Goal: Task Accomplishment & Management: Manage account settings

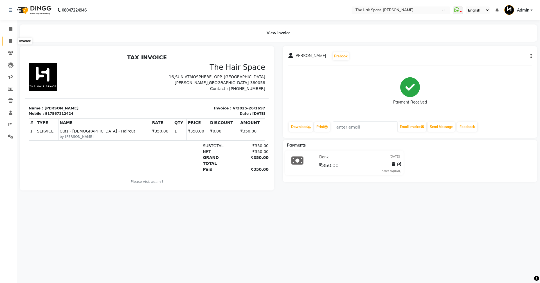
click at [12, 41] on icon at bounding box center [10, 41] width 3 height 4
select select "service"
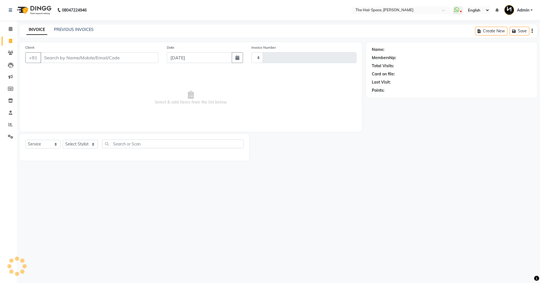
type input "1698"
select select "6663"
click at [75, 59] on input "Client" at bounding box center [100, 57] width 118 height 11
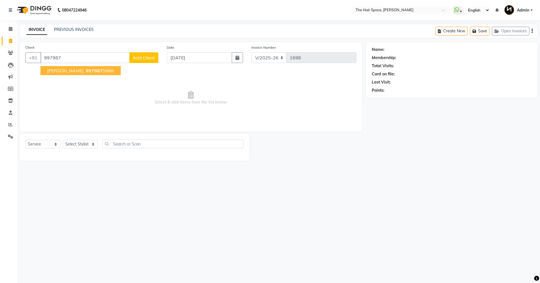
click at [66, 69] on span "[PERSON_NAME]" at bounding box center [65, 71] width 36 height 6
type input "9979875986"
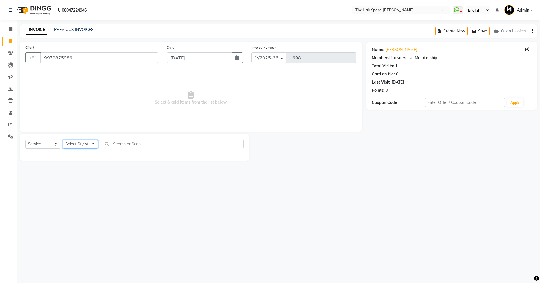
click at [92, 147] on select "Select Stylist [PERSON_NAME] Nai [PERSON_NAME] [PERSON_NAME] Unknown" at bounding box center [80, 144] width 35 height 9
select select "82347"
click at [63, 140] on select "Select Stylist [PERSON_NAME] Nai [PERSON_NAME] [PERSON_NAME] Unknown" at bounding box center [80, 144] width 35 height 9
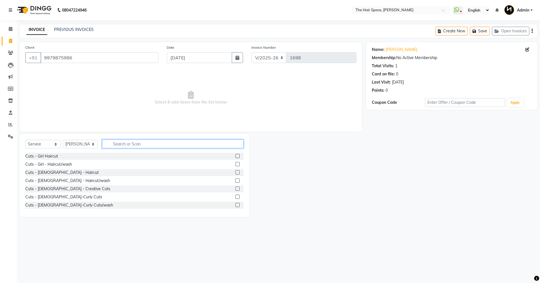
click at [113, 143] on input "text" at bounding box center [173, 144] width 142 height 9
type input "hair cut"
click at [52, 188] on div "Cuts - Boy - Haircut" at bounding box center [43, 189] width 37 height 6
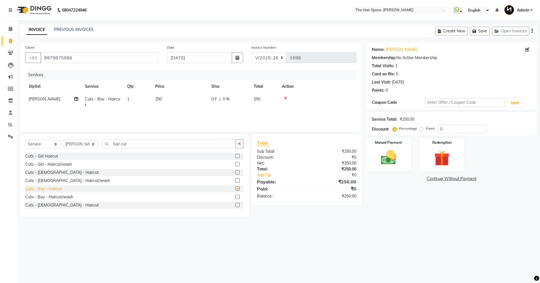
checkbox input "false"
click at [400, 152] on img at bounding box center [389, 157] width 26 height 19
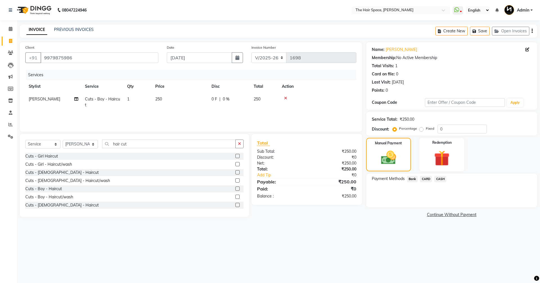
click at [441, 178] on span "CASH" at bounding box center [440, 179] width 12 height 6
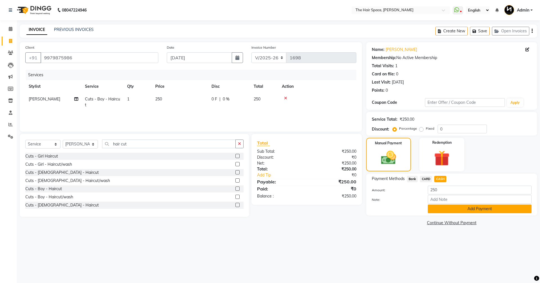
click at [452, 210] on button "Add Payment" at bounding box center [480, 209] width 104 height 9
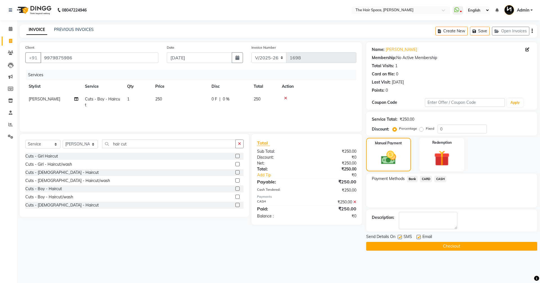
click at [420, 238] on label at bounding box center [419, 237] width 4 height 4
click at [420, 238] on input "checkbox" at bounding box center [419, 238] width 4 height 4
checkbox input "false"
click at [399, 238] on label at bounding box center [400, 237] width 4 height 4
click at [399, 238] on input "checkbox" at bounding box center [400, 238] width 4 height 4
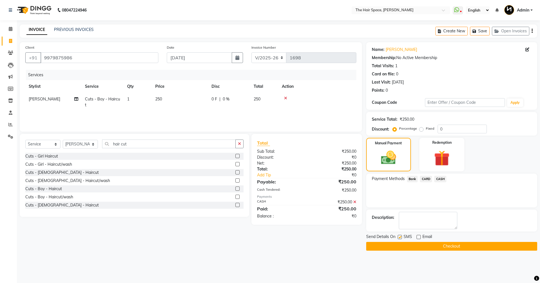
checkbox input "false"
click at [401, 243] on button "Checkout" at bounding box center [451, 246] width 171 height 9
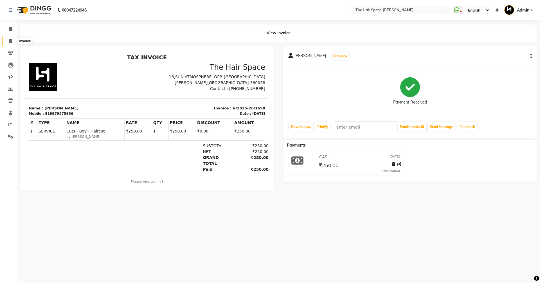
click at [11, 38] on span at bounding box center [11, 41] width 10 height 6
click at [11, 37] on link "Invoice" at bounding box center [9, 41] width 14 height 9
select select "service"
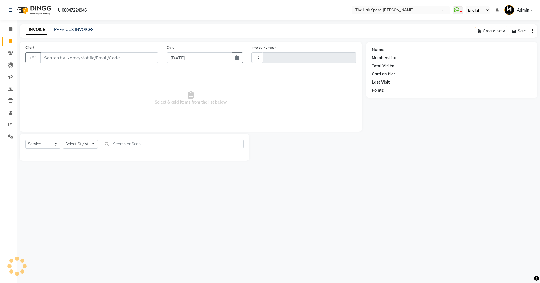
type input "1699"
select select "6663"
click at [66, 57] on input "Client" at bounding box center [100, 57] width 118 height 11
click at [66, 56] on input "Client" at bounding box center [100, 57] width 118 height 11
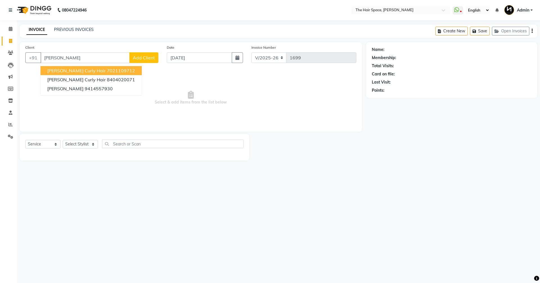
click at [82, 73] on button "[PERSON_NAME] Curly Hair 7021109712" at bounding box center [91, 70] width 101 height 9
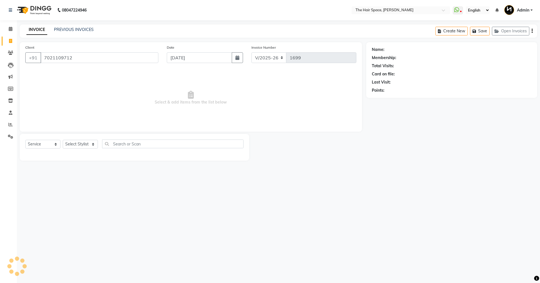
type input "7021109712"
click at [76, 54] on input "7021109712" at bounding box center [100, 57] width 118 height 11
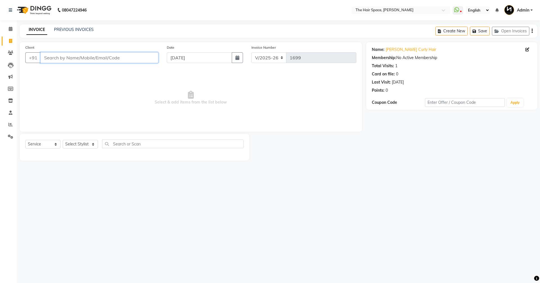
click at [69, 57] on input "Client" at bounding box center [100, 57] width 118 height 11
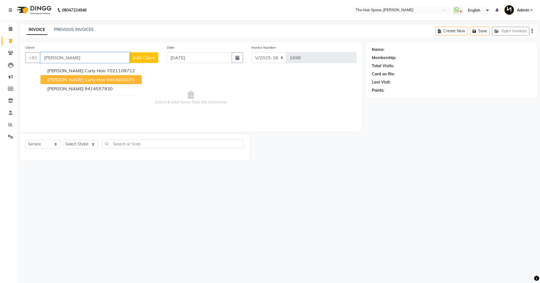
click at [70, 80] on span "[PERSON_NAME] curly hair" at bounding box center [76, 80] width 59 height 6
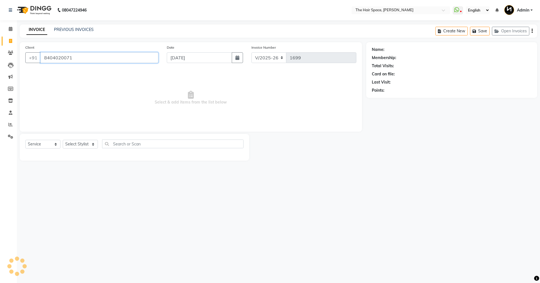
type input "8404020071"
click at [60, 30] on link "PREVIOUS INVOICES" at bounding box center [74, 29] width 40 height 5
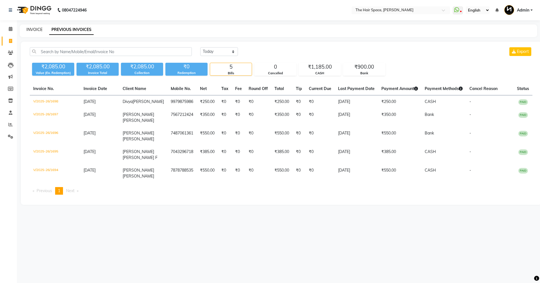
click at [35, 27] on link "INVOICE" at bounding box center [34, 29] width 16 height 5
select select "service"
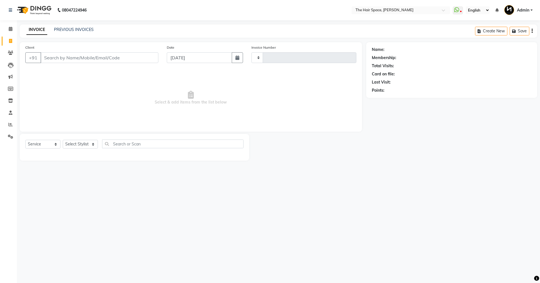
type input "1699"
select select "6663"
click at [499, 30] on icon "button" at bounding box center [498, 31] width 7 height 4
click at [66, 61] on input "Client" at bounding box center [100, 57] width 118 height 11
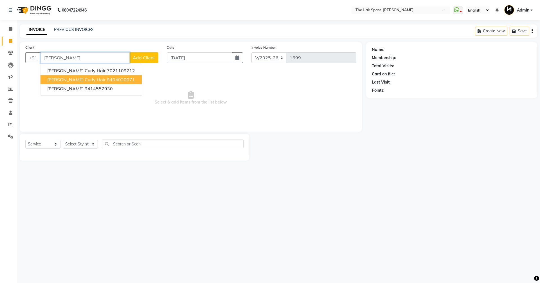
click at [78, 81] on span "[PERSON_NAME] curly hair" at bounding box center [76, 80] width 59 height 6
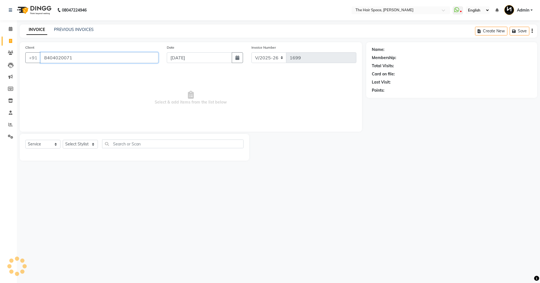
type input "8404020071"
click at [72, 147] on select "Select Stylist [PERSON_NAME] Nai [PERSON_NAME] [PERSON_NAME] Unknown" at bounding box center [80, 144] width 35 height 9
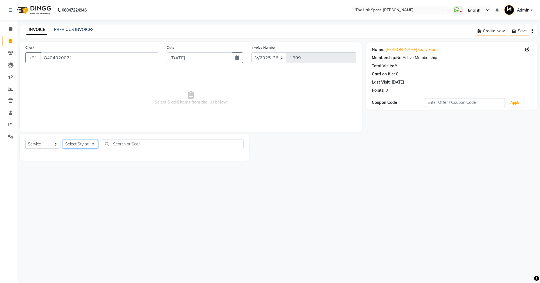
select select "51967"
click at [63, 140] on select "Select Stylist [PERSON_NAME] Nai [PERSON_NAME] [PERSON_NAME] Unknown" at bounding box center [80, 144] width 35 height 9
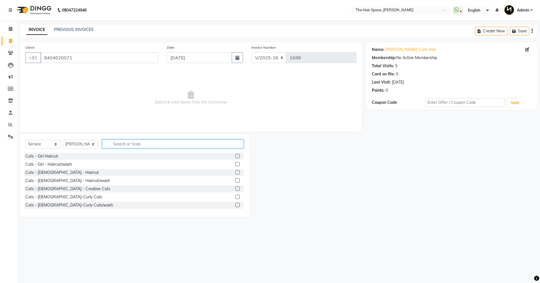
click at [120, 148] on input "text" at bounding box center [173, 144] width 142 height 9
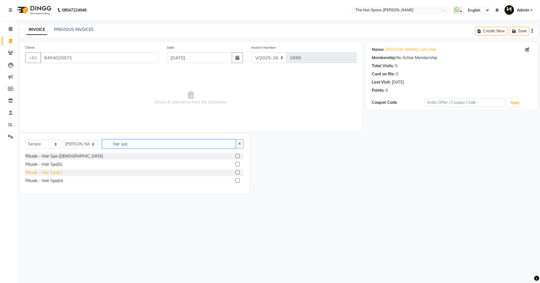
type input "hair spa"
click at [54, 172] on div "Rituals - Hair Spa(L)" at bounding box center [43, 173] width 37 height 6
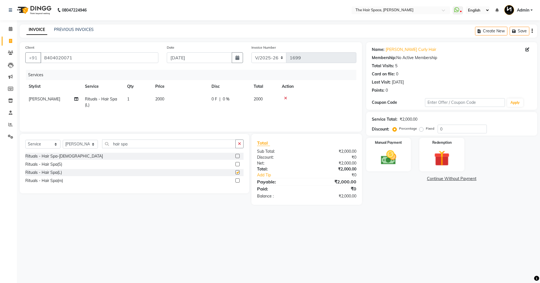
checkbox input "false"
click at [241, 141] on button "button" at bounding box center [240, 144] width 8 height 9
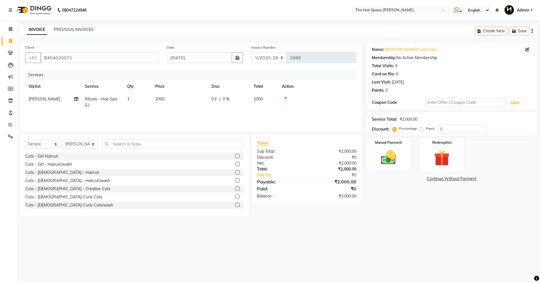
click at [166, 102] on td "2000" at bounding box center [180, 102] width 56 height 19
select select "51967"
drag, startPoint x: 195, startPoint y: 99, endPoint x: 108, endPoint y: 96, distance: 87.3
click at [156, 99] on tr "[PERSON_NAME] Nai [PERSON_NAME] [PERSON_NAME] Unknown Rituals - Hair Spa(L) x C…" at bounding box center [190, 103] width 331 height 21
type input "1800"
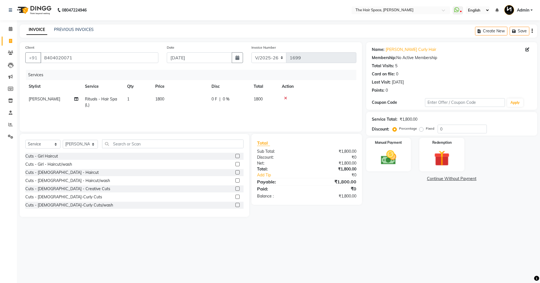
click at [194, 73] on div "Services" at bounding box center [193, 75] width 335 height 10
click at [404, 164] on div "Manual Payment" at bounding box center [388, 154] width 47 height 35
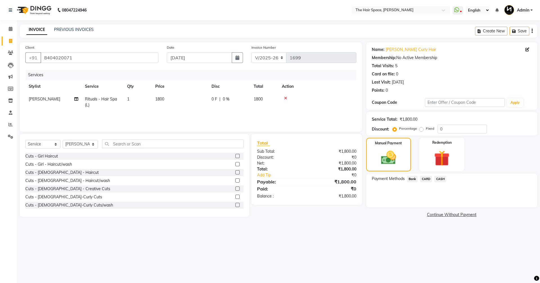
drag, startPoint x: 440, startPoint y: 175, endPoint x: 442, endPoint y: 181, distance: 6.6
click at [440, 176] on div "Payment Methods Bank CARD CASH" at bounding box center [451, 191] width 171 height 34
click at [442, 182] on div "CASH" at bounding box center [439, 180] width 14 height 8
click at [440, 178] on span "CASH" at bounding box center [440, 179] width 12 height 6
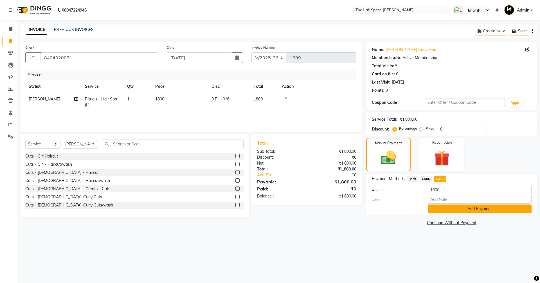
click at [479, 207] on button "Add Payment" at bounding box center [480, 209] width 104 height 9
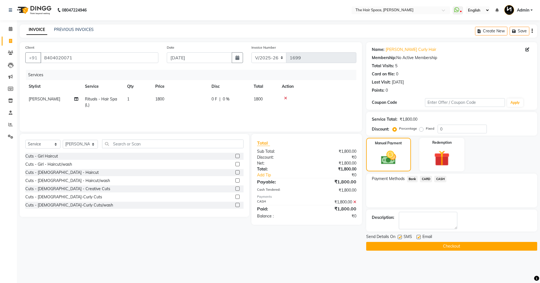
click at [417, 236] on label at bounding box center [419, 237] width 4 height 4
click at [417, 236] on input "checkbox" at bounding box center [419, 238] width 4 height 4
checkbox input "false"
click at [414, 245] on button "Checkout" at bounding box center [451, 246] width 171 height 9
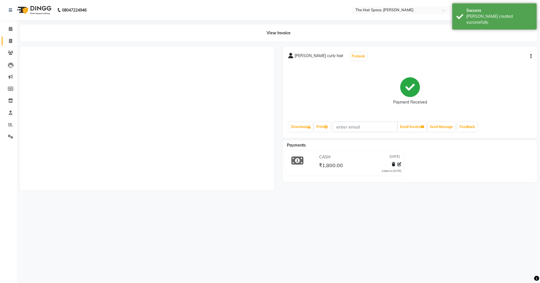
click at [10, 40] on icon at bounding box center [10, 41] width 3 height 4
select select "service"
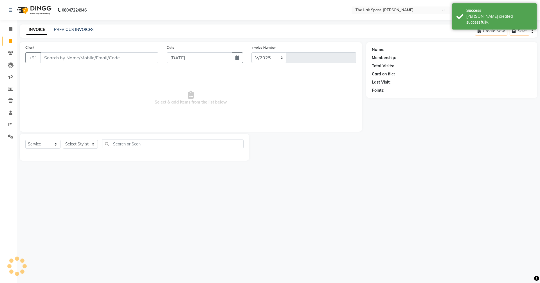
select select "6663"
type input "1700"
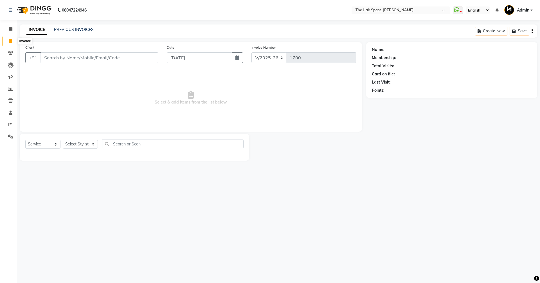
click at [67, 59] on input "Client" at bounding box center [100, 57] width 118 height 11
type input "9179672808"
click at [149, 55] on button "Add Client" at bounding box center [143, 57] width 29 height 11
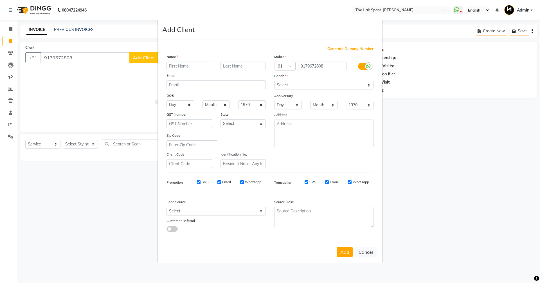
click at [195, 64] on input "text" at bounding box center [190, 66] width 46 height 9
type input "jatin"
click at [248, 68] on input "text" at bounding box center [244, 66] width 46 height 9
type input "neema"
click at [372, 86] on select "Select [DEMOGRAPHIC_DATA] [DEMOGRAPHIC_DATA] Other Prefer Not To Say" at bounding box center [323, 85] width 99 height 9
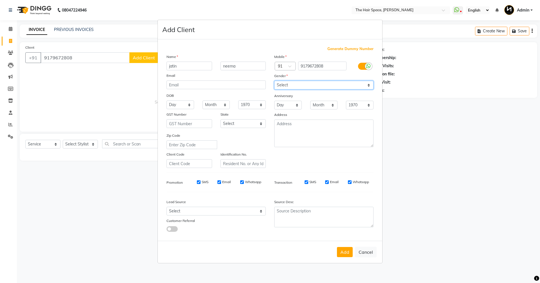
select select "[DEMOGRAPHIC_DATA]"
click at [274, 81] on select "Select [DEMOGRAPHIC_DATA] [DEMOGRAPHIC_DATA] Other Prefer Not To Say" at bounding box center [323, 85] width 99 height 9
click at [257, 213] on select "Select Walk-in Referral Internet Friend Word of Mouth Advertisement Facebook Ju…" at bounding box center [216, 211] width 99 height 9
select select "47092"
click at [167, 207] on select "Select Walk-in Referral Internet Friend Word of Mouth Advertisement Facebook Ju…" at bounding box center [216, 211] width 99 height 9
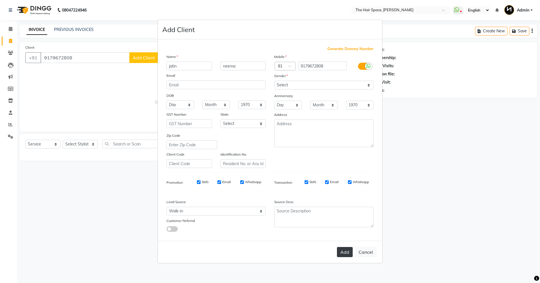
click at [345, 250] on button "Add" at bounding box center [345, 252] width 16 height 10
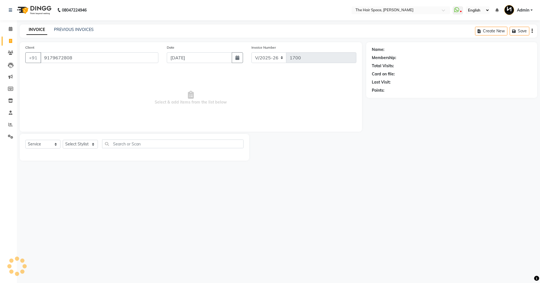
select select
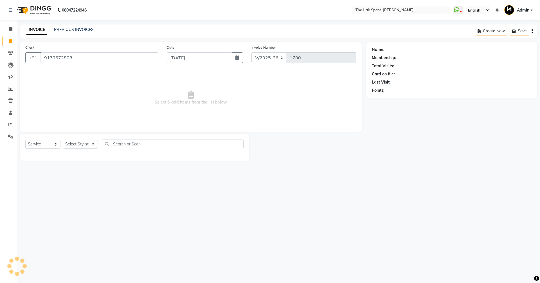
select select
checkbox input "false"
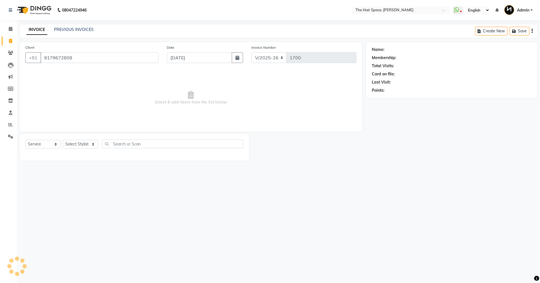
checkbox input "false"
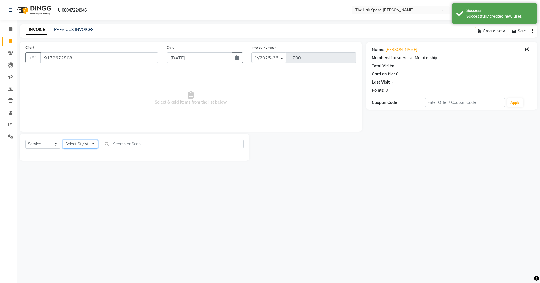
click at [90, 144] on select "Select Stylist [PERSON_NAME] Nai [PERSON_NAME] [PERSON_NAME] Unknown" at bounding box center [80, 144] width 35 height 9
select select "51969"
click at [63, 140] on select "Select Stylist [PERSON_NAME] Nai [PERSON_NAME] [PERSON_NAME] Unknown" at bounding box center [80, 144] width 35 height 9
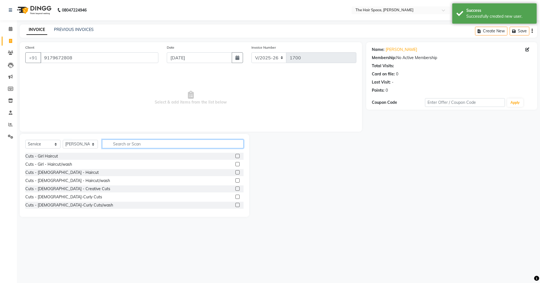
click at [127, 145] on input "text" at bounding box center [173, 144] width 142 height 9
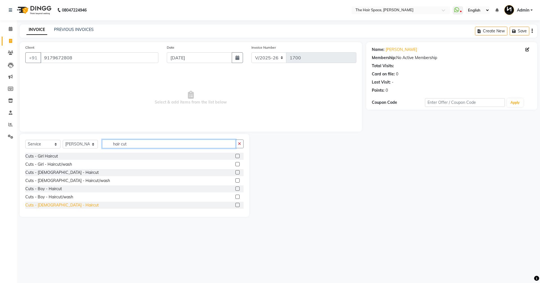
type input "hair cut"
click at [51, 207] on div "Cuts - [DEMOGRAPHIC_DATA] - Haircut" at bounding box center [61, 205] width 73 height 6
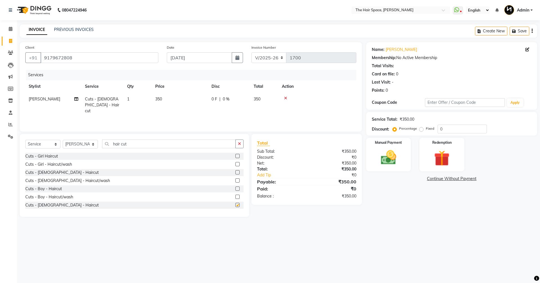
checkbox input "false"
click at [383, 150] on img at bounding box center [389, 157] width 26 height 19
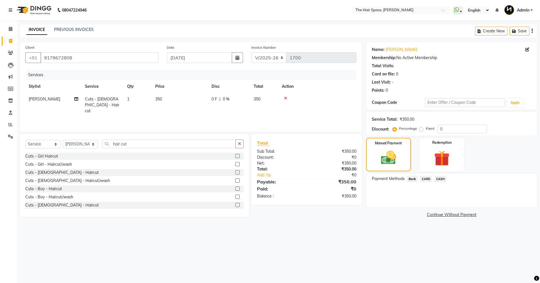
click at [412, 179] on span "Bank" at bounding box center [412, 179] width 11 height 6
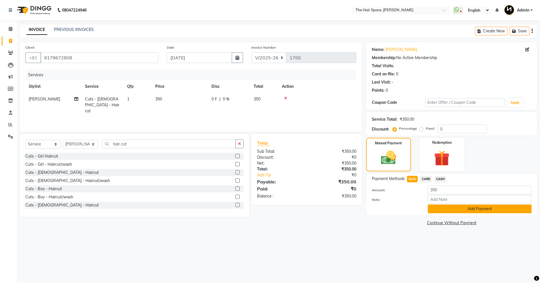
click at [443, 209] on button "Add Payment" at bounding box center [480, 209] width 104 height 9
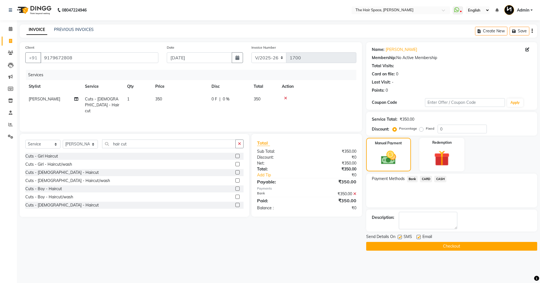
click at [419, 236] on label at bounding box center [419, 237] width 4 height 4
click at [419, 236] on input "checkbox" at bounding box center [419, 238] width 4 height 4
checkbox input "false"
click at [406, 244] on button "Checkout" at bounding box center [451, 246] width 171 height 9
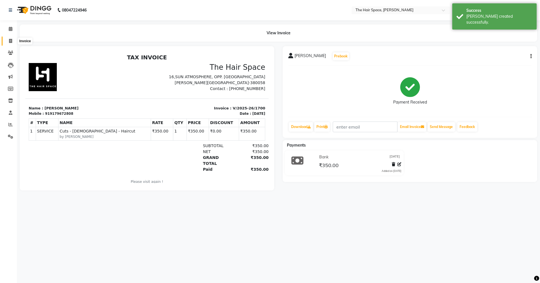
click at [11, 40] on icon at bounding box center [10, 41] width 3 height 4
select select "service"
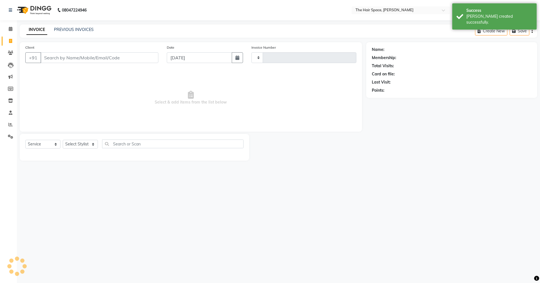
type input "1701"
select select "6663"
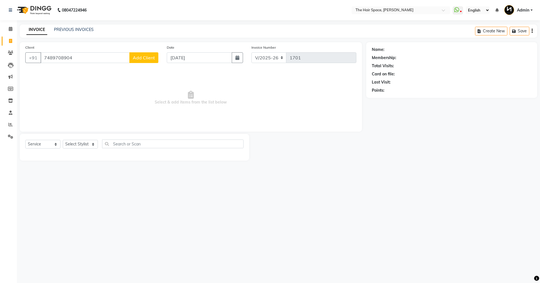
type input "7489708904"
click at [150, 56] on span "Add Client" at bounding box center [144, 58] width 22 height 6
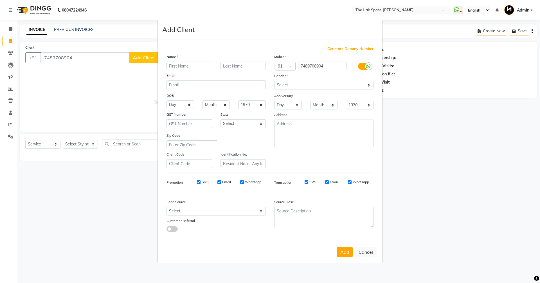
click at [179, 64] on input "text" at bounding box center [190, 66] width 46 height 9
type input "[PERSON_NAME]"
click at [238, 66] on input "text" at bounding box center [244, 66] width 46 height 9
type input "[PERSON_NAME]"
click at [368, 82] on select "Select [DEMOGRAPHIC_DATA] [DEMOGRAPHIC_DATA] Other Prefer Not To Say" at bounding box center [323, 85] width 99 height 9
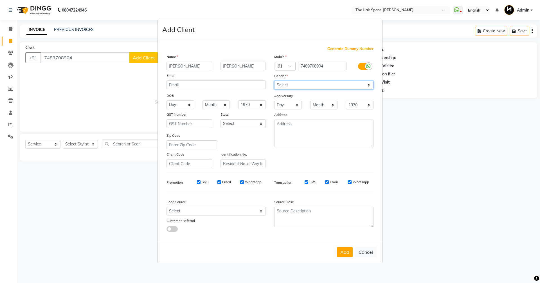
select select "[DEMOGRAPHIC_DATA]"
click at [274, 81] on select "Select [DEMOGRAPHIC_DATA] [DEMOGRAPHIC_DATA] Other Prefer Not To Say" at bounding box center [323, 85] width 99 height 9
click at [261, 211] on select "Select Walk-in Referral Internet Friend Word of Mouth Advertisement Facebook Ju…" at bounding box center [216, 211] width 99 height 9
select select "47092"
click at [167, 207] on select "Select Walk-in Referral Internet Friend Word of Mouth Advertisement Facebook Ju…" at bounding box center [216, 211] width 99 height 9
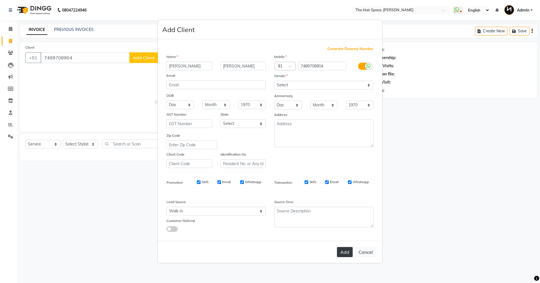
click at [339, 250] on button "Add" at bounding box center [345, 252] width 16 height 10
select select
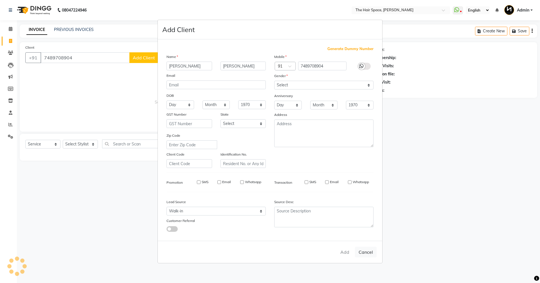
select select
checkbox input "false"
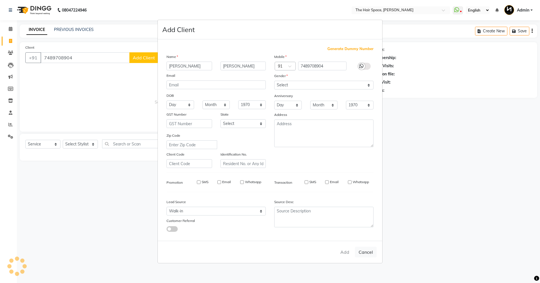
checkbox input "false"
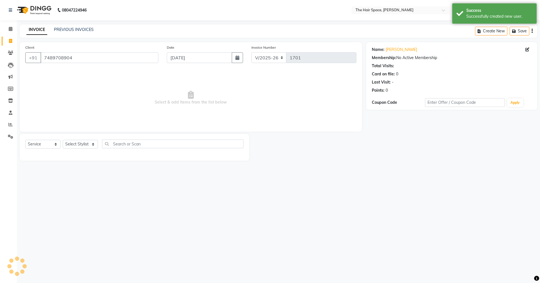
drag, startPoint x: 91, startPoint y: 139, endPoint x: 93, endPoint y: 152, distance: 12.6
click at [91, 140] on div "Select Service Product Membership Package Voucher Prepaid Gift Card Select Styl…" at bounding box center [135, 147] width 230 height 27
click at [93, 146] on select "Select Stylist [PERSON_NAME] Nai [PERSON_NAME] [PERSON_NAME] Unknown" at bounding box center [80, 144] width 35 height 9
select select "82347"
click at [63, 140] on select "Select Stylist [PERSON_NAME] Nai [PERSON_NAME] [PERSON_NAME] Unknown" at bounding box center [80, 144] width 35 height 9
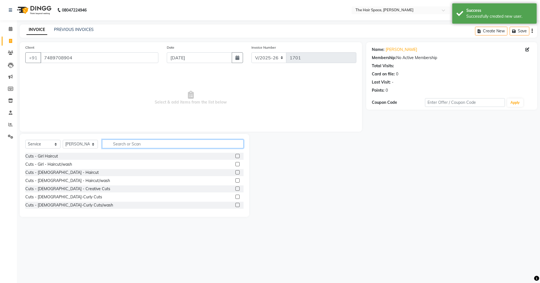
click at [127, 145] on input "text" at bounding box center [173, 144] width 142 height 9
type input "hair cut"
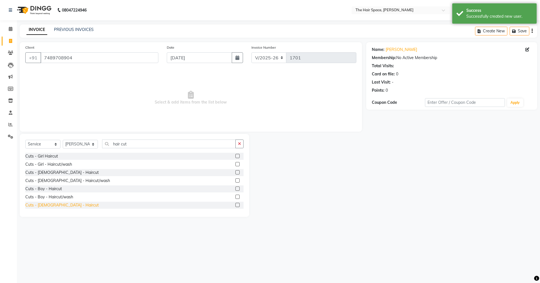
click at [59, 204] on div "Cuts - [DEMOGRAPHIC_DATA] - Haircut" at bounding box center [61, 205] width 73 height 6
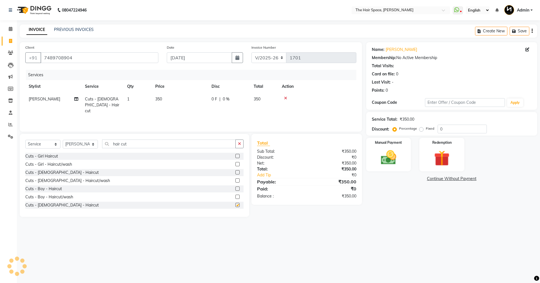
checkbox input "false"
click at [239, 146] on button "button" at bounding box center [240, 144] width 8 height 9
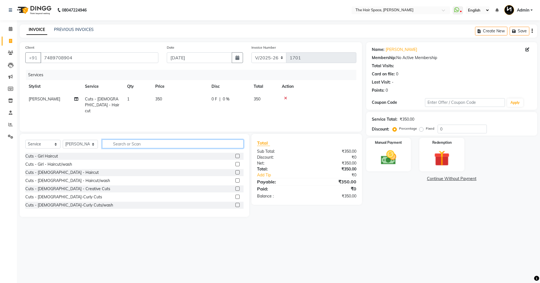
click at [221, 146] on input "text" at bounding box center [173, 144] width 142 height 9
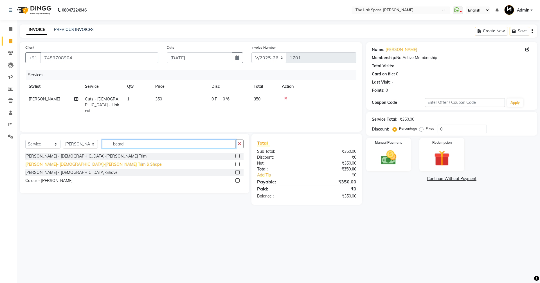
type input "beard"
click at [66, 165] on div "[PERSON_NAME]- [DEMOGRAPHIC_DATA]-[PERSON_NAME] Trim & Shape" at bounding box center [93, 165] width 136 height 6
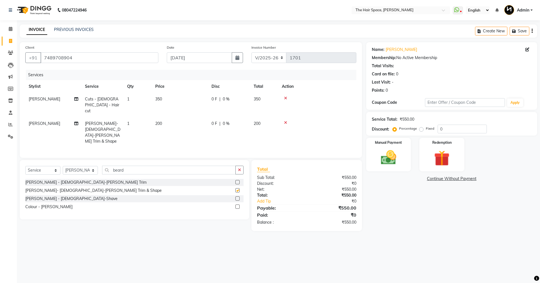
checkbox input "false"
click at [380, 156] on img at bounding box center [389, 157] width 26 height 19
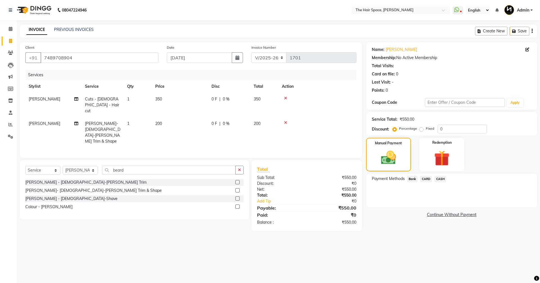
drag, startPoint x: 413, startPoint y: 177, endPoint x: 413, endPoint y: 181, distance: 3.4
click at [413, 178] on span "Bank" at bounding box center [412, 179] width 11 height 6
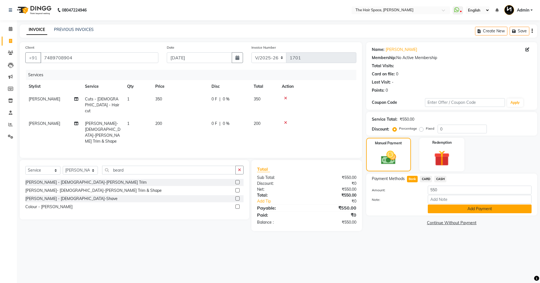
click at [444, 208] on button "Add Payment" at bounding box center [480, 209] width 104 height 9
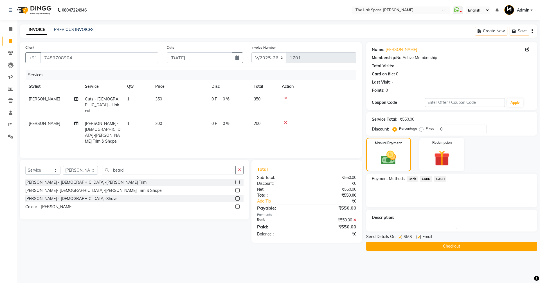
click at [419, 237] on label at bounding box center [419, 237] width 4 height 4
click at [419, 237] on input "checkbox" at bounding box center [419, 238] width 4 height 4
checkbox input "false"
click at [419, 243] on button "Checkout" at bounding box center [451, 246] width 171 height 9
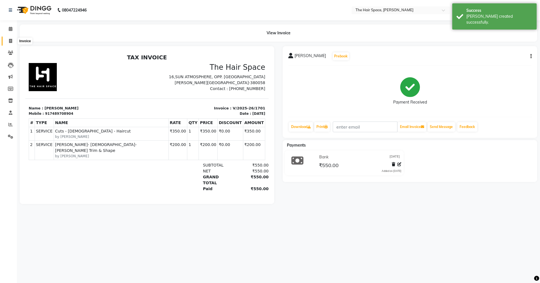
drag, startPoint x: 10, startPoint y: 41, endPoint x: 18, endPoint y: 45, distance: 8.9
click at [10, 41] on icon at bounding box center [10, 41] width 3 height 4
select select "service"
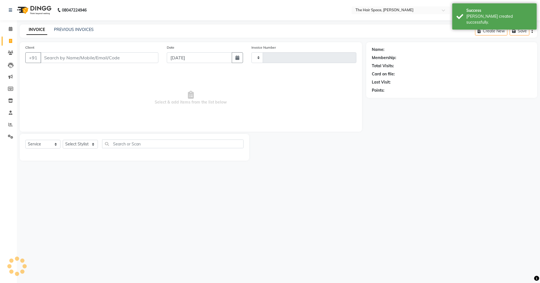
type input "1702"
select select "6663"
click at [48, 55] on input "Client" at bounding box center [100, 57] width 118 height 11
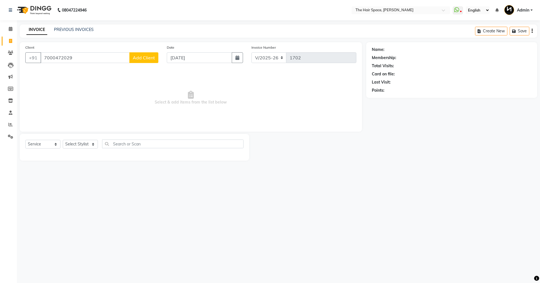
type input "7000472029"
click at [151, 58] on span "Add Client" at bounding box center [144, 58] width 22 height 6
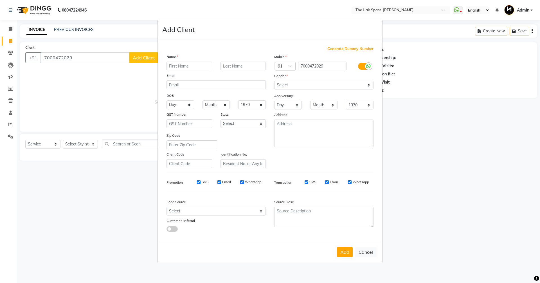
click at [193, 66] on input "text" at bounding box center [190, 66] width 46 height 9
type input "[PERSON_NAME]"
click at [242, 66] on input "text" at bounding box center [244, 66] width 46 height 9
type input "pawar"
click at [355, 84] on select "Select [DEMOGRAPHIC_DATA] [DEMOGRAPHIC_DATA] Other Prefer Not To Say" at bounding box center [323, 85] width 99 height 9
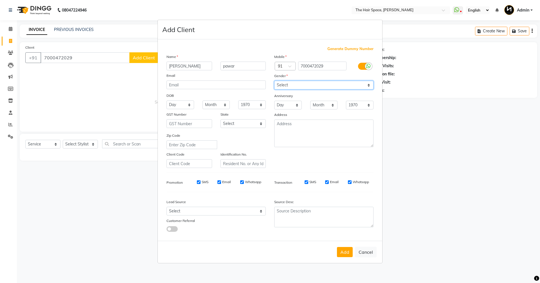
select select "[DEMOGRAPHIC_DATA]"
click at [274, 81] on select "Select [DEMOGRAPHIC_DATA] [DEMOGRAPHIC_DATA] Other Prefer Not To Say" at bounding box center [323, 85] width 99 height 9
drag, startPoint x: 220, startPoint y: 212, endPoint x: 220, endPoint y: 208, distance: 3.4
click at [220, 212] on select "Select Walk-in Referral Internet Friend Word of Mouth Advertisement Facebook Ju…" at bounding box center [216, 211] width 99 height 9
select select "47092"
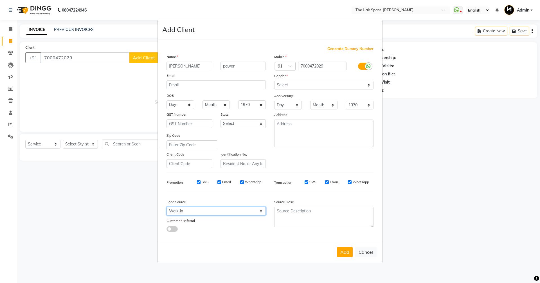
click at [167, 207] on select "Select Walk-in Referral Internet Friend Word of Mouth Advertisement Facebook Ju…" at bounding box center [216, 211] width 99 height 9
click at [342, 254] on button "Add" at bounding box center [345, 252] width 16 height 10
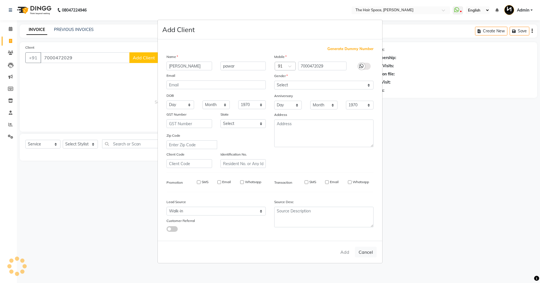
select select
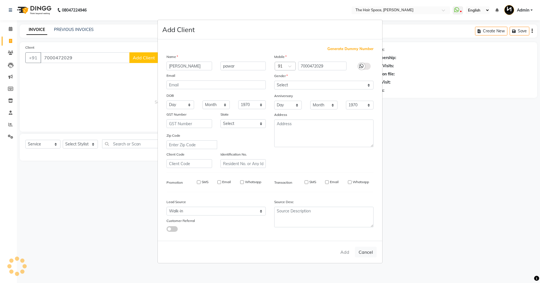
select select
checkbox input "false"
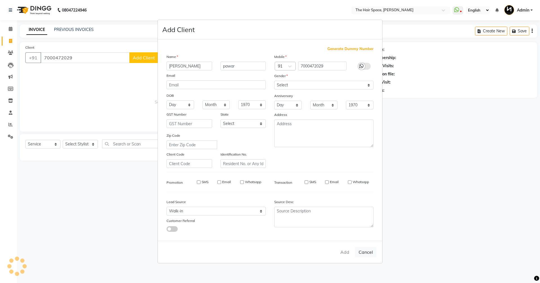
checkbox input "false"
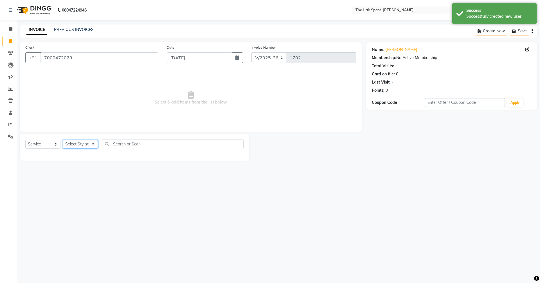
click at [87, 142] on select "Select Stylist [PERSON_NAME] Nai [PERSON_NAME] [PERSON_NAME] Unknown" at bounding box center [80, 144] width 35 height 9
select select "82347"
click at [63, 140] on select "Select Stylist [PERSON_NAME] Nai [PERSON_NAME] [PERSON_NAME] Unknown" at bounding box center [80, 144] width 35 height 9
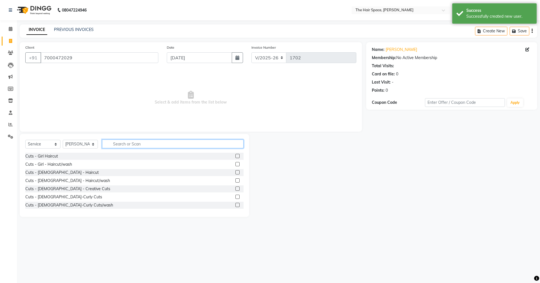
click at [117, 145] on input "text" at bounding box center [173, 144] width 142 height 9
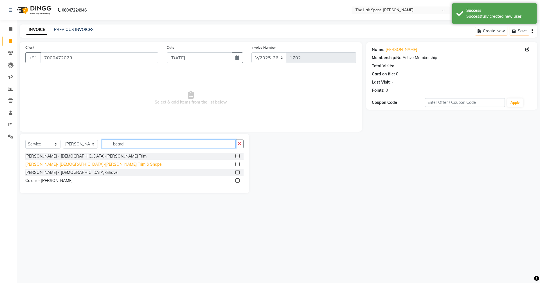
type input "beard"
click at [77, 164] on div "[PERSON_NAME]- [DEMOGRAPHIC_DATA]-[PERSON_NAME] Trim & Shape" at bounding box center [93, 165] width 136 height 6
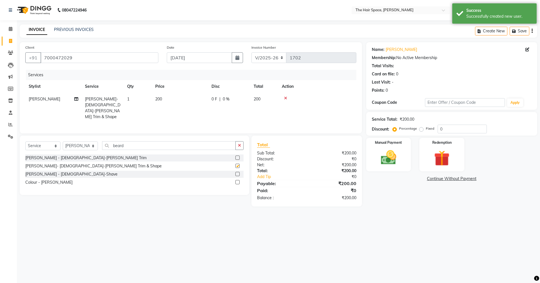
checkbox input "false"
click at [400, 163] on img at bounding box center [389, 157] width 26 height 19
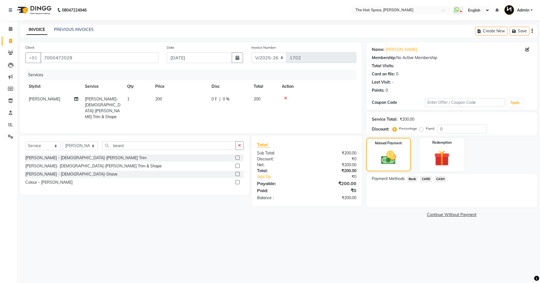
click at [413, 179] on span "Bank" at bounding box center [412, 179] width 11 height 6
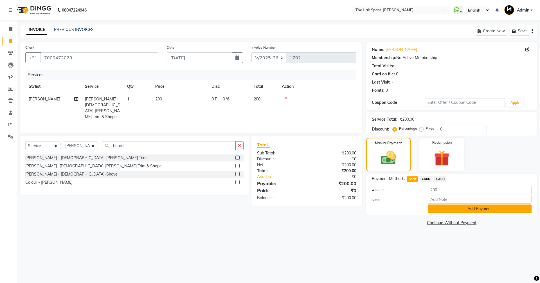
click at [461, 209] on button "Add Payment" at bounding box center [480, 209] width 104 height 9
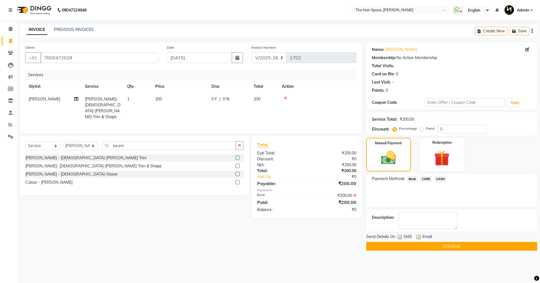
click at [420, 237] on label at bounding box center [419, 237] width 4 height 4
click at [420, 237] on input "checkbox" at bounding box center [419, 238] width 4 height 4
checkbox input "false"
click at [419, 243] on button "Checkout" at bounding box center [451, 246] width 171 height 9
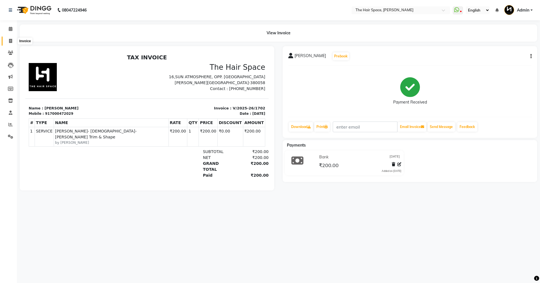
click at [11, 41] on icon at bounding box center [10, 41] width 3 height 4
select select "6663"
select select "service"
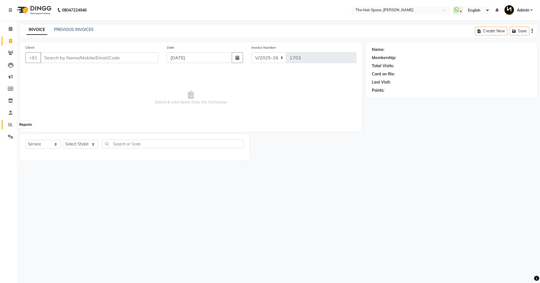
click at [10, 124] on icon at bounding box center [10, 124] width 4 height 4
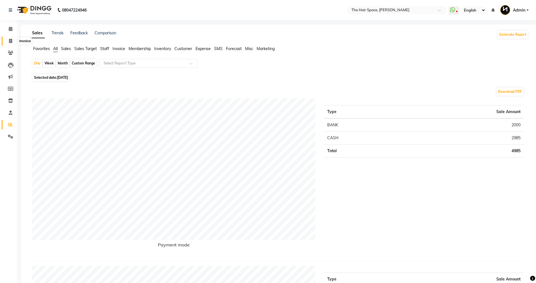
click at [10, 39] on icon at bounding box center [10, 41] width 3 height 4
select select "service"
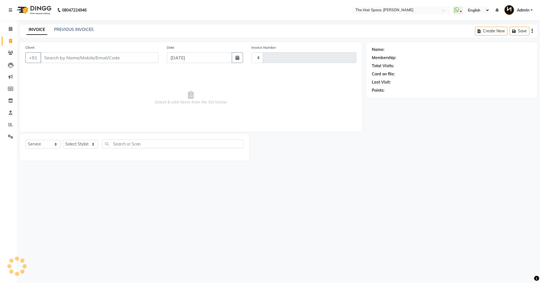
type input "1703"
select select "6663"
click at [10, 53] on icon at bounding box center [10, 53] width 5 height 4
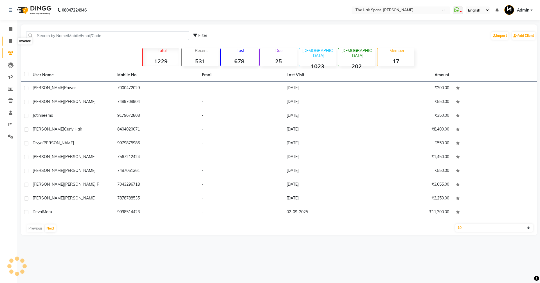
click at [9, 42] on icon at bounding box center [10, 41] width 3 height 4
select select "service"
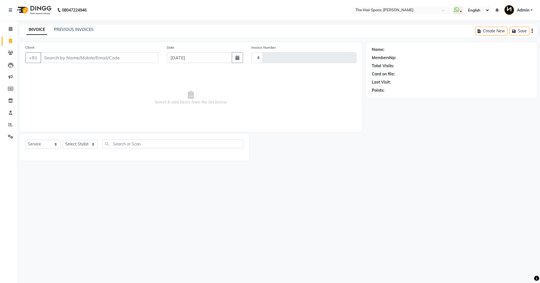
type input "1703"
select select "6663"
click at [76, 56] on input "Client" at bounding box center [100, 57] width 118 height 11
click at [76, 147] on select "Select Stylist [PERSON_NAME] Nai [PERSON_NAME] [PERSON_NAME] Unknown" at bounding box center [80, 144] width 35 height 9
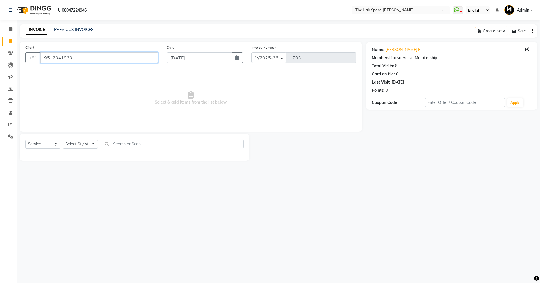
drag, startPoint x: 73, startPoint y: 58, endPoint x: 0, endPoint y: 48, distance: 74.1
click at [0, 54] on app-home "08047224946 Select Location × The Hair Space, [PERSON_NAME] WhatsApp Status ✕ S…" at bounding box center [270, 84] width 540 height 169
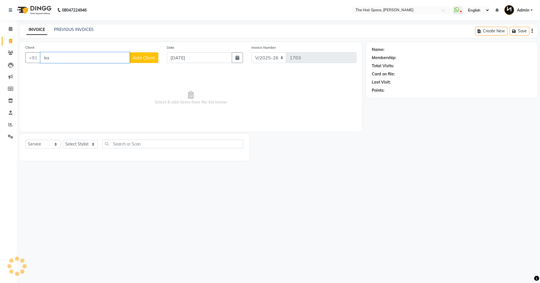
type input "k"
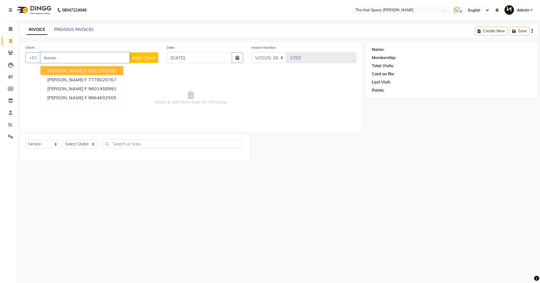
click at [75, 71] on span "[PERSON_NAME] F" at bounding box center [67, 71] width 40 height 6
type input "9512341923"
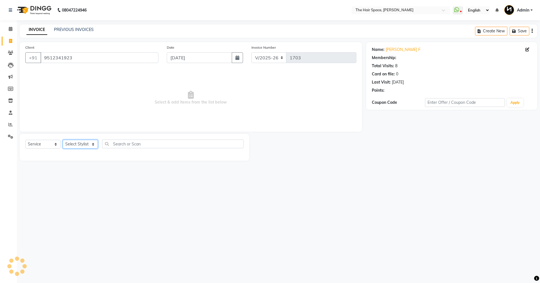
click at [82, 147] on select "Select Stylist [PERSON_NAME] Nai [PERSON_NAME] [PERSON_NAME] Unknown" at bounding box center [80, 144] width 35 height 9
select select "51969"
click at [63, 140] on select "Select Stylist [PERSON_NAME] Nai [PERSON_NAME] [PERSON_NAME] Unknown" at bounding box center [80, 144] width 35 height 9
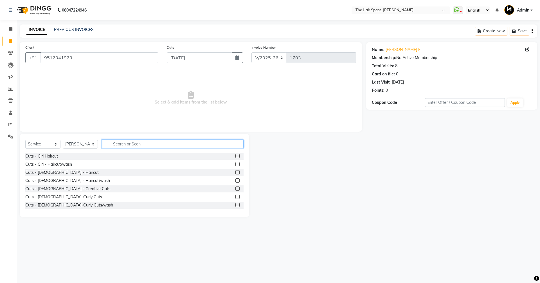
click at [129, 145] on input "text" at bounding box center [173, 144] width 142 height 9
click at [129, 144] on input "text" at bounding box center [173, 144] width 142 height 9
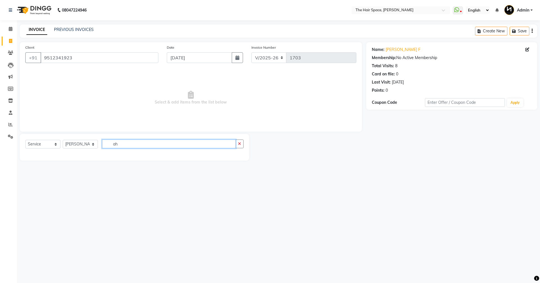
type input "a"
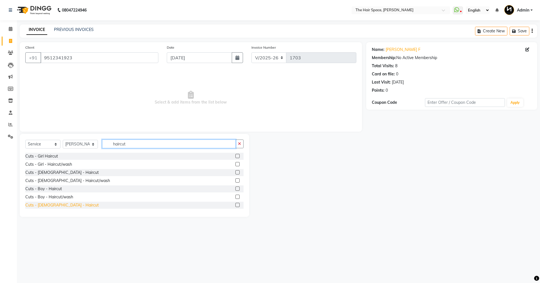
type input "haircut"
click at [56, 206] on div "Cuts - [DEMOGRAPHIC_DATA] - Haircut" at bounding box center [61, 205] width 73 height 6
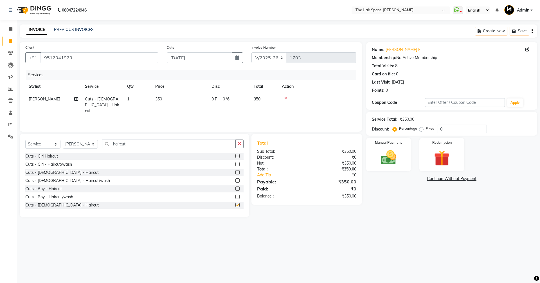
checkbox input "false"
click at [238, 143] on icon "button" at bounding box center [239, 144] width 3 height 4
click at [442, 129] on input "0" at bounding box center [462, 129] width 49 height 9
type input "30"
click at [382, 154] on img at bounding box center [389, 157] width 26 height 19
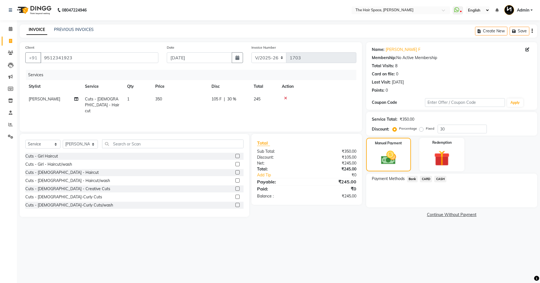
click at [201, 102] on td "350" at bounding box center [180, 105] width 56 height 24
select select "51969"
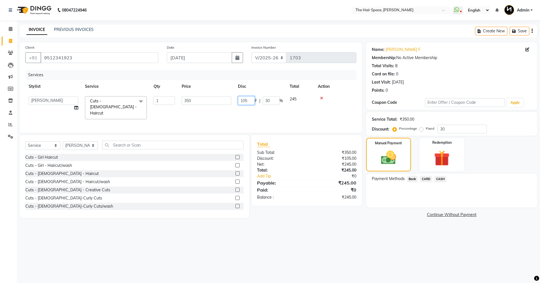
click at [250, 100] on input "105" at bounding box center [246, 100] width 17 height 9
type input "100"
click at [256, 83] on tr "Stylist Service Qty Price Disc Total Action" at bounding box center [190, 86] width 331 height 13
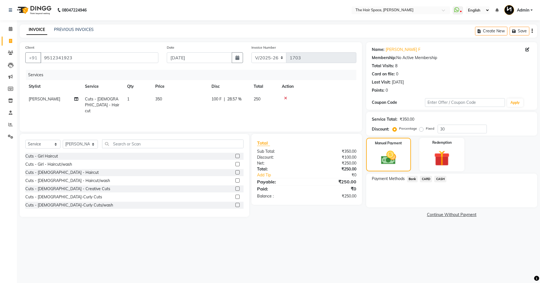
click at [416, 178] on span "Bank" at bounding box center [412, 179] width 11 height 6
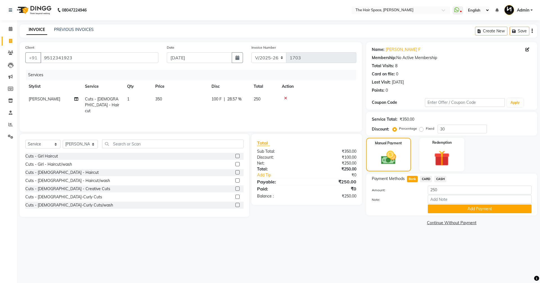
click at [424, 177] on span "CARD" at bounding box center [426, 179] width 12 height 6
click at [412, 179] on span "Bank" at bounding box center [412, 179] width 11 height 6
click at [461, 207] on button "Add Payment" at bounding box center [480, 209] width 104 height 9
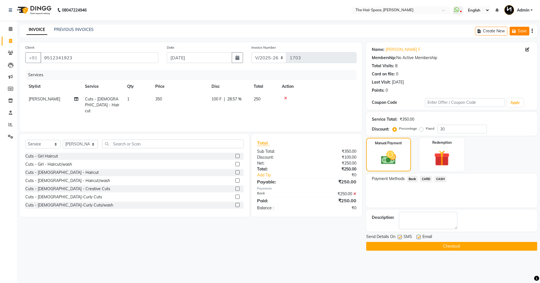
click at [512, 35] on button "Save" at bounding box center [520, 31] width 20 height 9
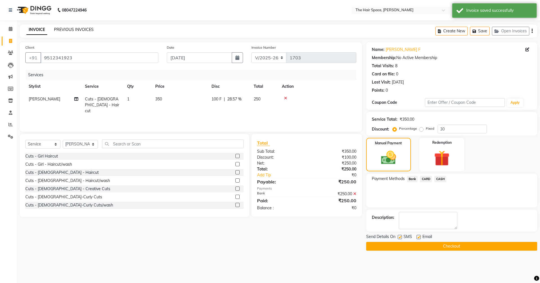
click at [73, 27] on link "PREVIOUS INVOICES" at bounding box center [74, 29] width 40 height 5
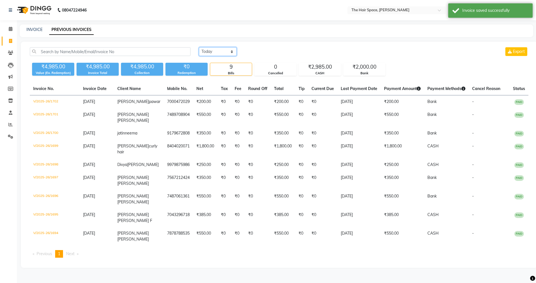
drag, startPoint x: 222, startPoint y: 47, endPoint x: 222, endPoint y: 51, distance: 3.7
click at [222, 48] on select "[DATE] [DATE] Custom Range" at bounding box center [218, 51] width 38 height 9
click at [225, 48] on select "[DATE] [DATE] Custom Range" at bounding box center [218, 51] width 38 height 9
click at [33, 26] on div "INVOICE PREVIOUS INVOICES" at bounding box center [277, 30] width 514 height 13
click at [33, 27] on link "INVOICE" at bounding box center [34, 29] width 16 height 5
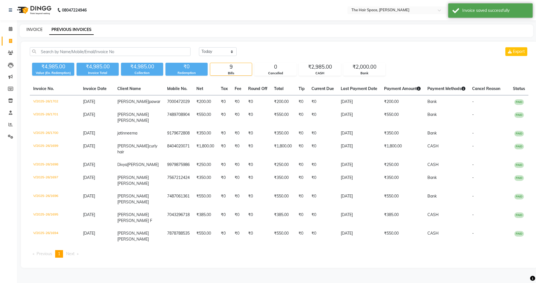
select select "service"
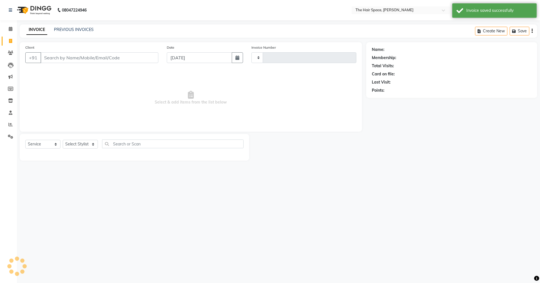
type input "1703"
select select "6663"
click at [511, 31] on button "Open Invoices" at bounding box center [510, 31] width 37 height 9
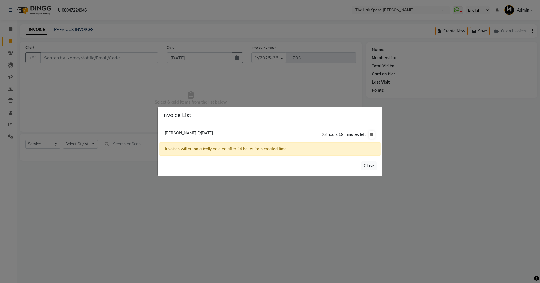
click at [213, 135] on span "[PERSON_NAME] F/[DATE]" at bounding box center [189, 133] width 48 height 5
type input "9512341923"
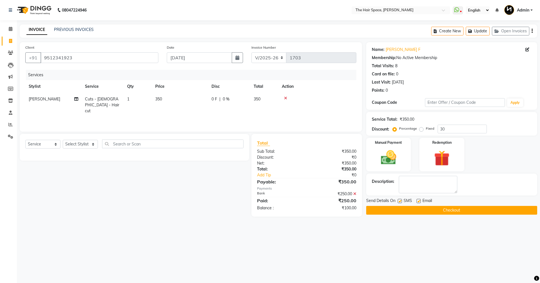
click at [355, 193] on icon at bounding box center [354, 194] width 3 height 4
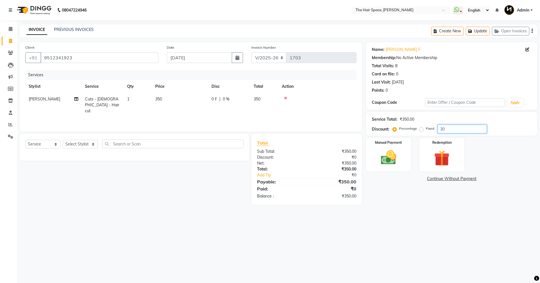
click at [449, 131] on input "30" at bounding box center [462, 129] width 49 height 9
type input "30"
click at [395, 151] on img at bounding box center [389, 157] width 26 height 19
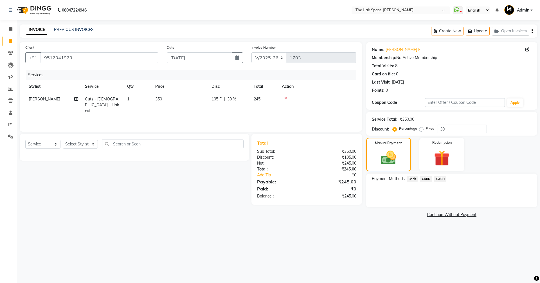
click at [223, 100] on div "105 F | 30 %" at bounding box center [229, 99] width 35 height 6
select select "51969"
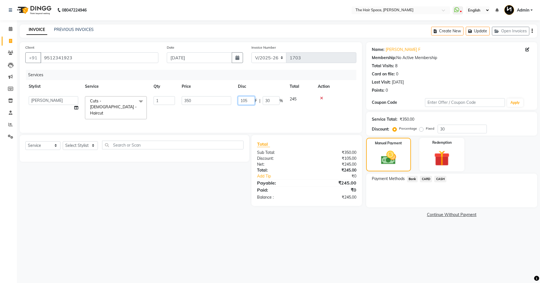
click at [247, 101] on input "105" at bounding box center [246, 100] width 17 height 9
type input "100"
click at [410, 178] on span "Bank" at bounding box center [412, 179] width 11 height 6
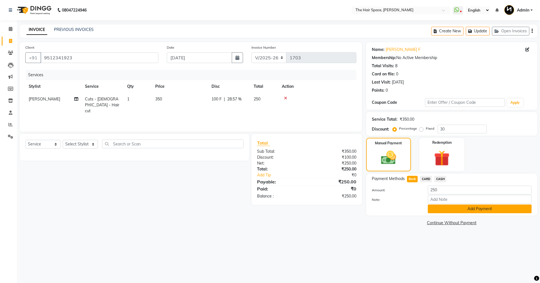
click at [449, 212] on button "Add Payment" at bounding box center [480, 209] width 104 height 9
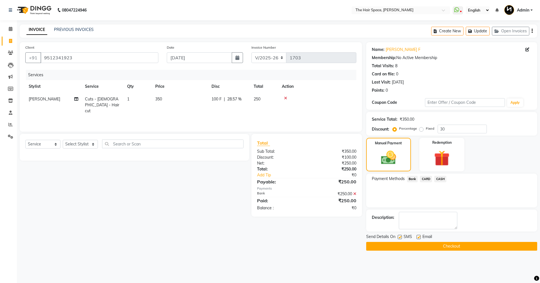
click at [419, 237] on label at bounding box center [419, 237] width 4 height 4
click at [419, 237] on input "checkbox" at bounding box center [419, 238] width 4 height 4
checkbox input "false"
click at [414, 250] on button "Checkout" at bounding box center [451, 246] width 171 height 9
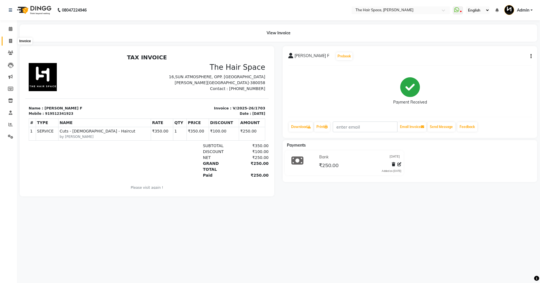
click at [10, 42] on icon at bounding box center [10, 41] width 3 height 4
select select "6663"
select select "service"
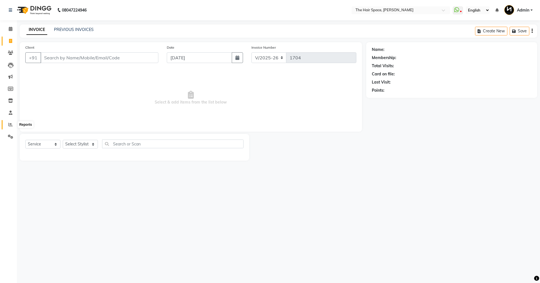
click at [9, 123] on icon at bounding box center [10, 124] width 4 height 4
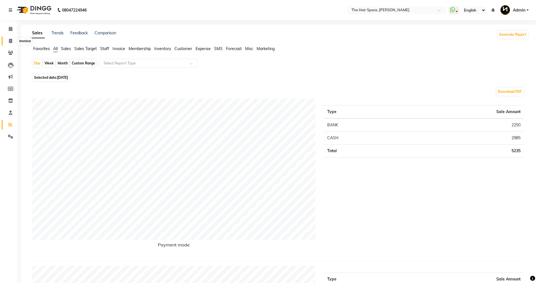
click at [9, 39] on icon at bounding box center [10, 41] width 3 height 4
select select "service"
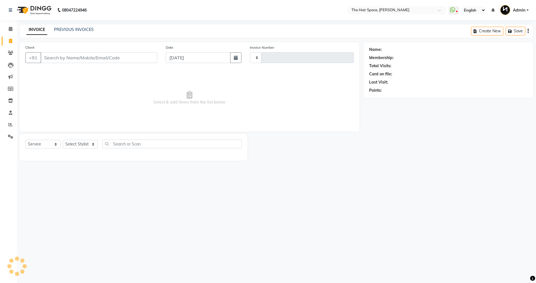
type input "1704"
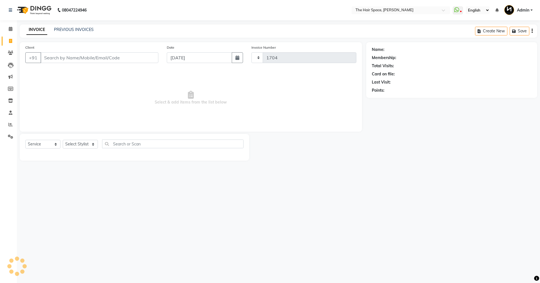
select select "6663"
click at [55, 55] on input "Client" at bounding box center [100, 57] width 118 height 11
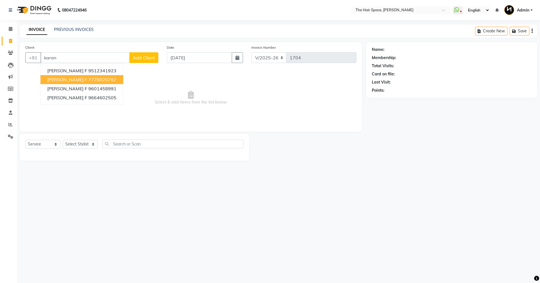
click at [91, 75] on button "[PERSON_NAME] F 7778020767" at bounding box center [82, 79] width 83 height 9
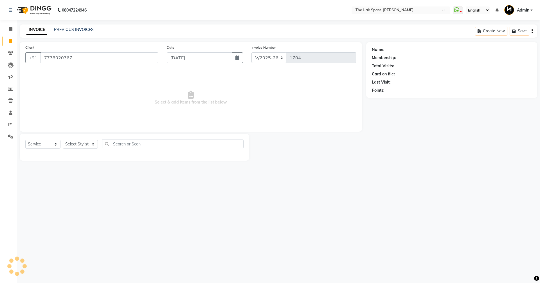
type input "7778020767"
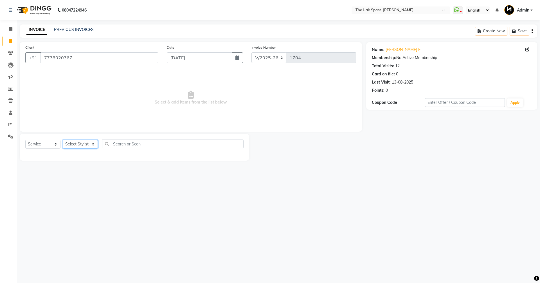
click at [83, 140] on select "Select Stylist [PERSON_NAME] Nai [PERSON_NAME] [PERSON_NAME] Unknown" at bounding box center [80, 144] width 35 height 9
select select "51969"
click at [63, 140] on select "Select Stylist [PERSON_NAME] Nai [PERSON_NAME] [PERSON_NAME] Unknown" at bounding box center [80, 144] width 35 height 9
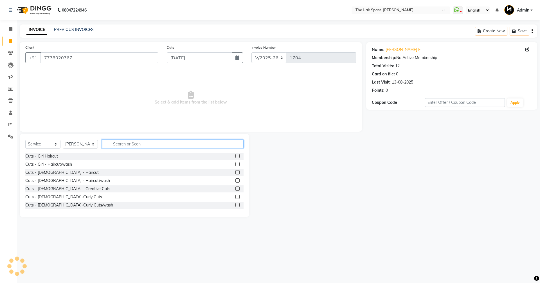
click at [116, 142] on input "text" at bounding box center [173, 144] width 142 height 9
type input "v"
type input "a"
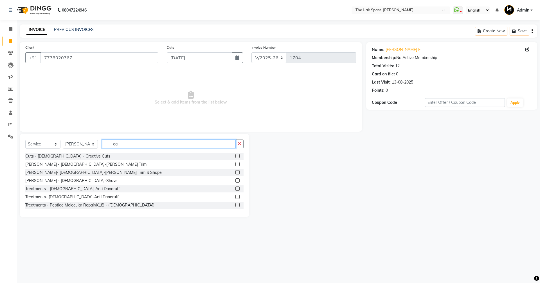
type input "e"
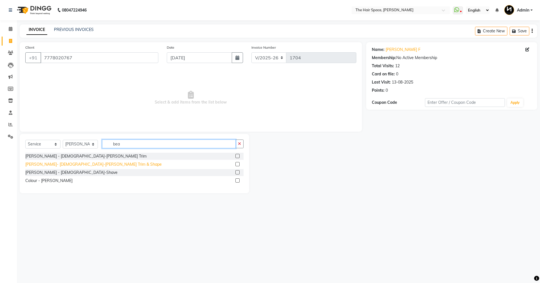
type input "bea"
click at [72, 165] on div "[PERSON_NAME]- [DEMOGRAPHIC_DATA]-[PERSON_NAME] Trim & Shape" at bounding box center [93, 165] width 136 height 6
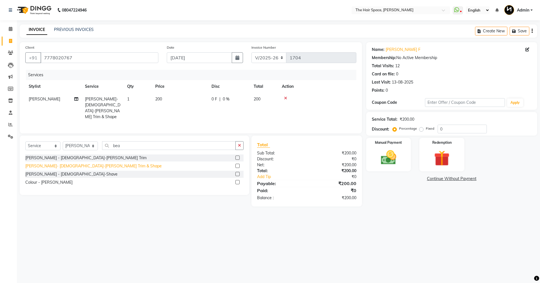
click at [79, 166] on div "[PERSON_NAME]- [DEMOGRAPHIC_DATA]-[PERSON_NAME] Trim & Shape" at bounding box center [93, 166] width 136 height 6
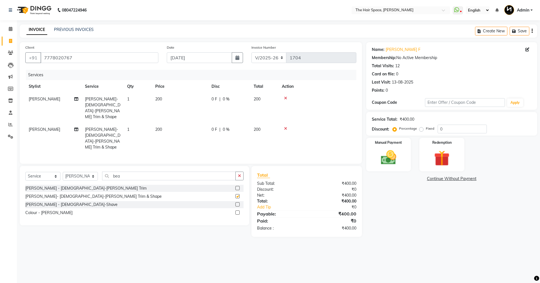
checkbox input "false"
click at [124, 172] on div "Select Service Product Membership Package Voucher Prepaid Gift Card Select Styl…" at bounding box center [134, 178] width 218 height 13
click at [124, 172] on input "bea" at bounding box center [169, 176] width 134 height 9
type input "b"
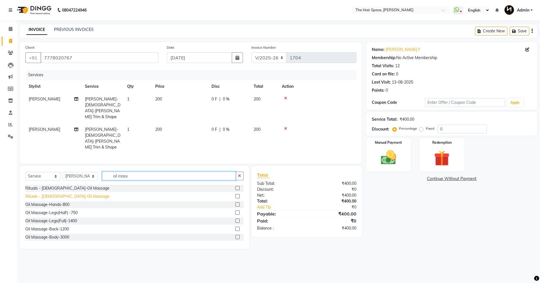
type input "oil mass"
click at [66, 194] on div "Rituals - [DEMOGRAPHIC_DATA]-Oil Massage" at bounding box center [67, 197] width 84 height 6
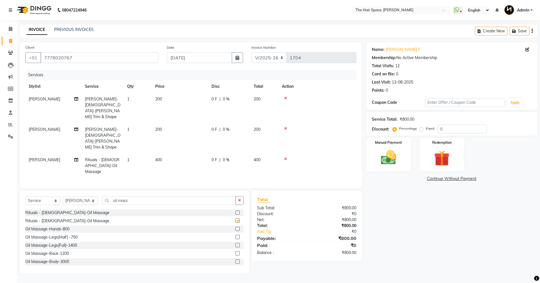
checkbox input "false"
click at [470, 129] on input "0" at bounding box center [462, 129] width 49 height 9
type input "030"
click at [415, 221] on div "Name: [PERSON_NAME] F Membership: No Active Membership Total Visits: 12 Card on…" at bounding box center [453, 157] width 175 height 231
click at [389, 144] on label "Manual Payment" at bounding box center [389, 142] width 28 height 5
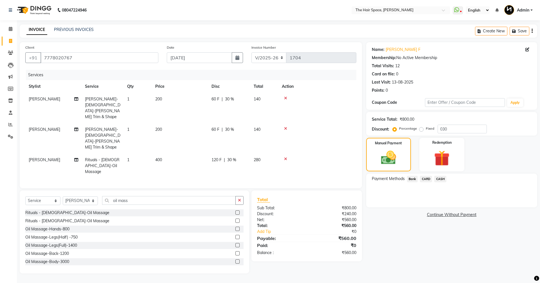
click at [412, 179] on span "Bank" at bounding box center [412, 179] width 11 height 6
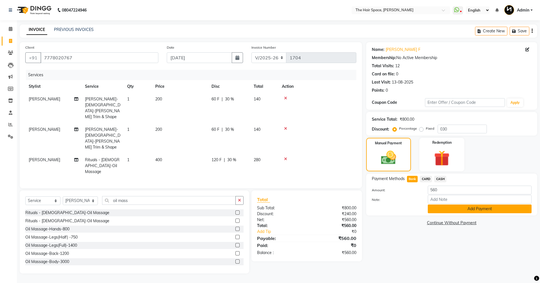
click at [437, 205] on button "Add Payment" at bounding box center [480, 209] width 104 height 9
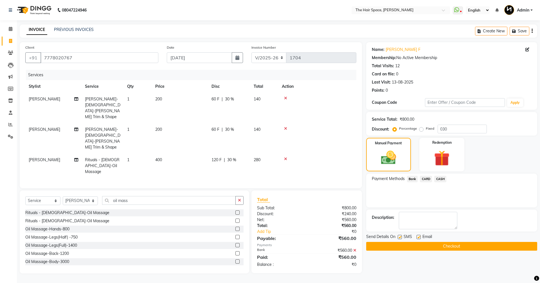
click at [408, 247] on button "Checkout" at bounding box center [451, 246] width 171 height 9
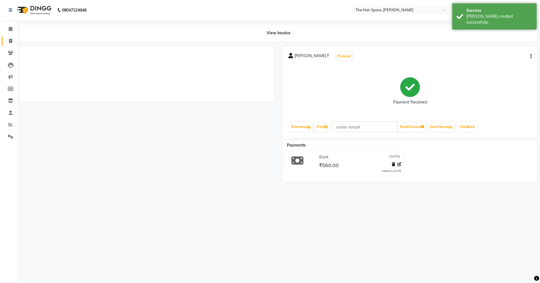
click at [8, 41] on span at bounding box center [11, 41] width 10 height 6
select select "service"
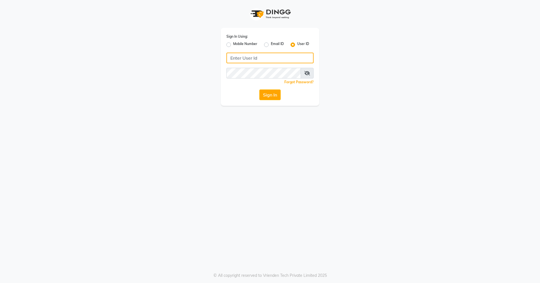
click at [264, 59] on input "Username" at bounding box center [270, 58] width 87 height 11
type input "hairspace123"
click at [269, 93] on button "Sign In" at bounding box center [269, 94] width 21 height 11
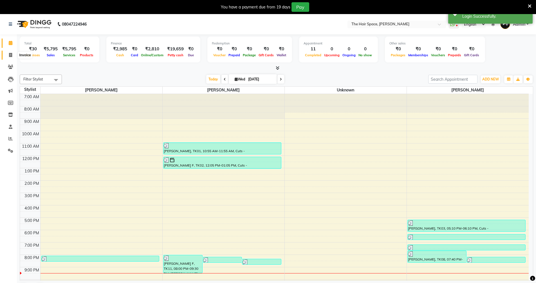
click at [9, 57] on icon at bounding box center [10, 55] width 3 height 4
select select "6663"
select select "service"
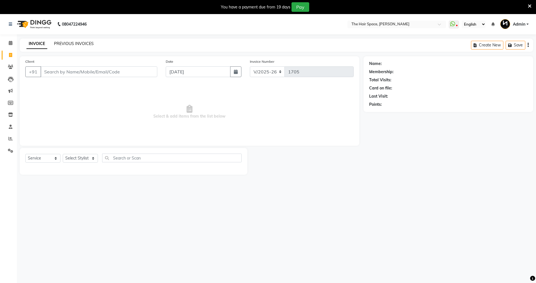
click at [85, 44] on link "PREVIOUS INVOICES" at bounding box center [74, 43] width 40 height 5
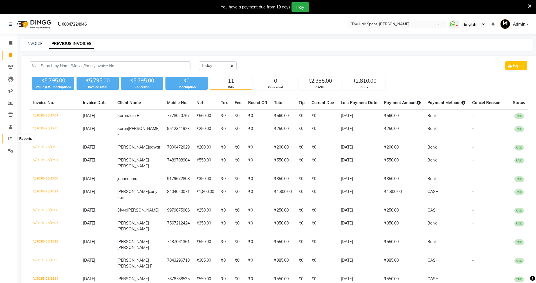
click at [10, 141] on span at bounding box center [11, 139] width 10 height 6
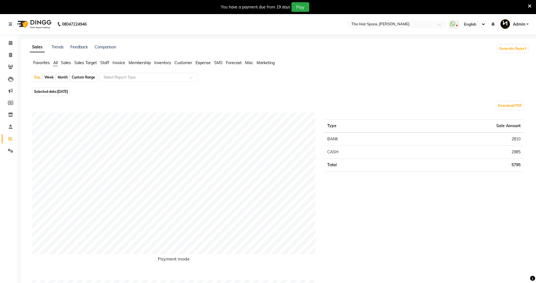
click at [60, 79] on div "Month" at bounding box center [62, 77] width 13 height 8
select select "9"
select select "2025"
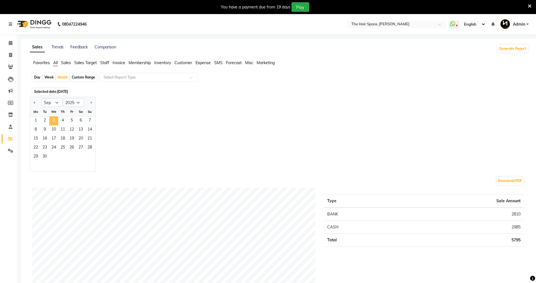
click at [55, 118] on span "3" at bounding box center [53, 120] width 9 height 9
